Goal: Find specific page/section: Find specific page/section

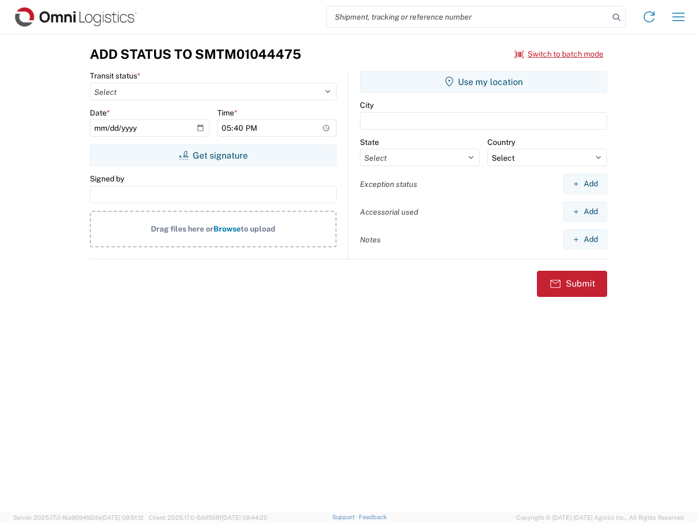
click at [468, 17] on input "search" at bounding box center [468, 17] width 282 height 21
click at [616, 17] on icon at bounding box center [616, 17] width 15 height 15
click at [649, 17] on icon at bounding box center [648, 16] width 17 height 17
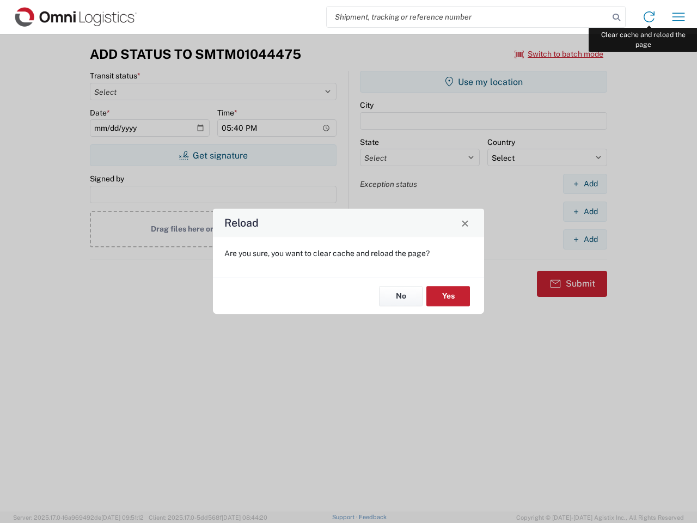
click at [678, 17] on div "Reload Are you sure, you want to clear cache and reload the page? No Yes" at bounding box center [348, 261] width 697 height 523
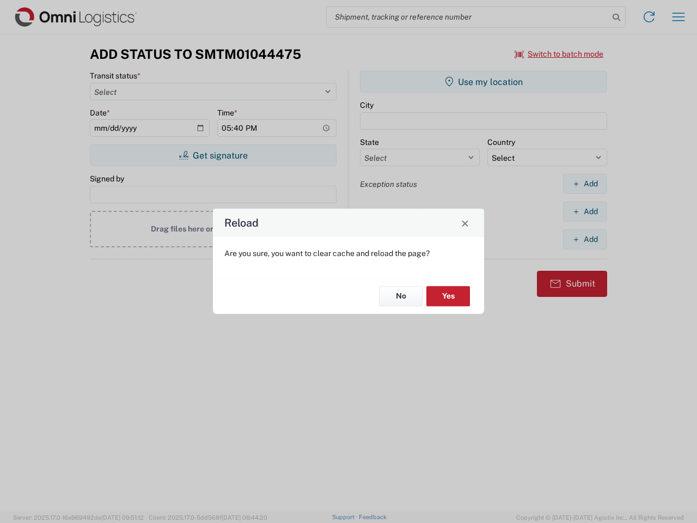
click at [559, 54] on div "Reload Are you sure, you want to clear cache and reload the page? No Yes" at bounding box center [348, 261] width 697 height 523
click at [213, 155] on div "Reload Are you sure, you want to clear cache and reload the page? No Yes" at bounding box center [348, 261] width 697 height 523
click at [483, 82] on div "Reload Are you sure, you want to clear cache and reload the page? No Yes" at bounding box center [348, 261] width 697 height 523
click at [585, 183] on div "Reload Are you sure, you want to clear cache and reload the page? No Yes" at bounding box center [348, 261] width 697 height 523
click at [585, 211] on div "Reload Are you sure, you want to clear cache and reload the page? No Yes" at bounding box center [348, 261] width 697 height 523
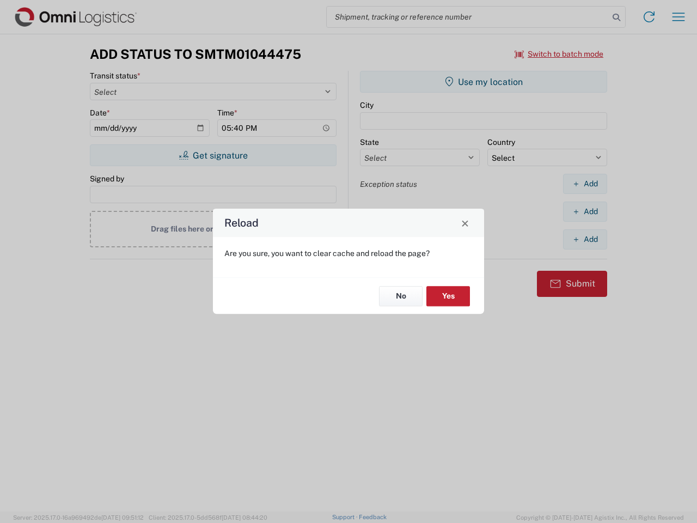
click at [585, 239] on div "Reload Are you sure, you want to clear cache and reload the page? No Yes" at bounding box center [348, 261] width 697 height 523
